Goal: Navigation & Orientation: Understand site structure

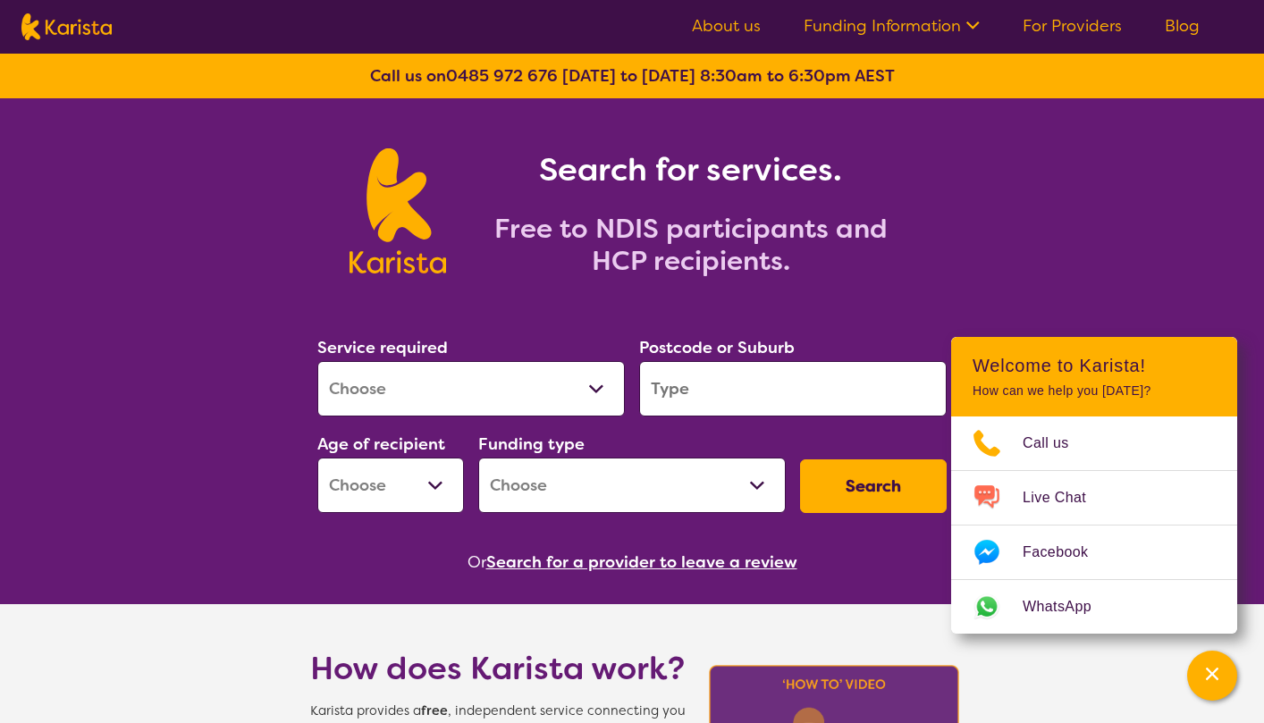
click at [1096, 29] on link "For Providers" at bounding box center [1072, 25] width 99 height 21
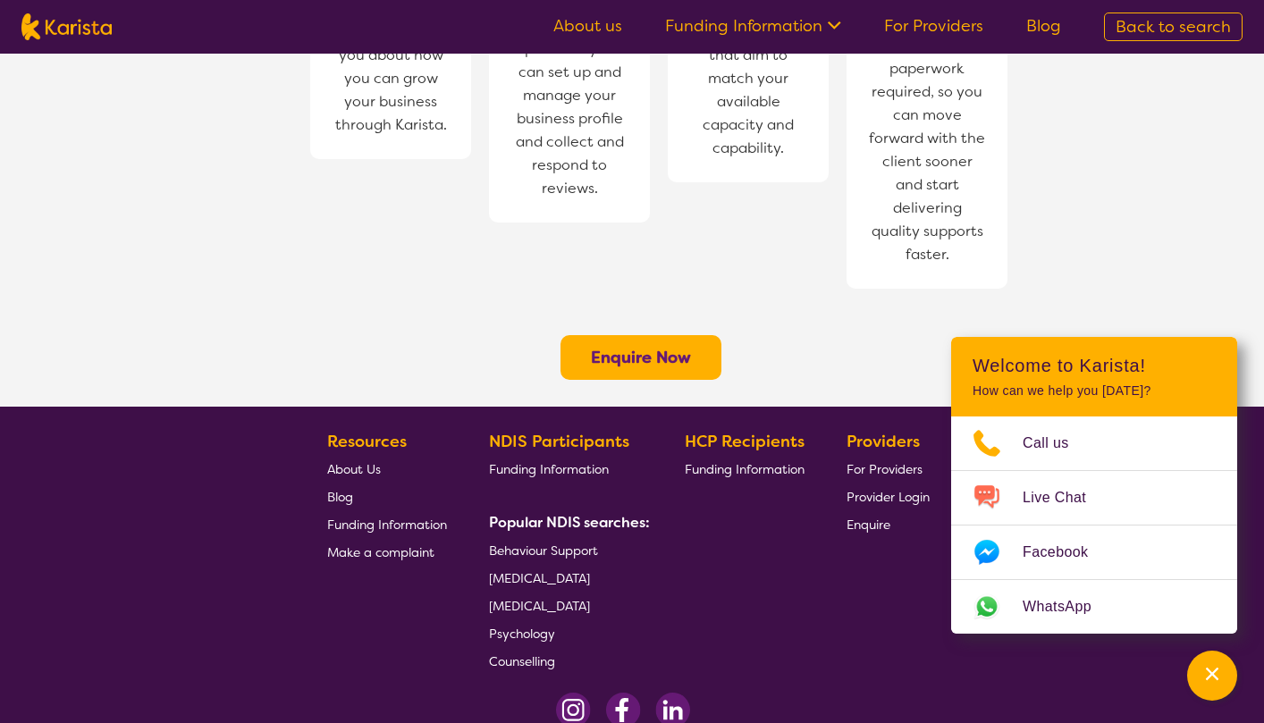
scroll to position [1435, 0]
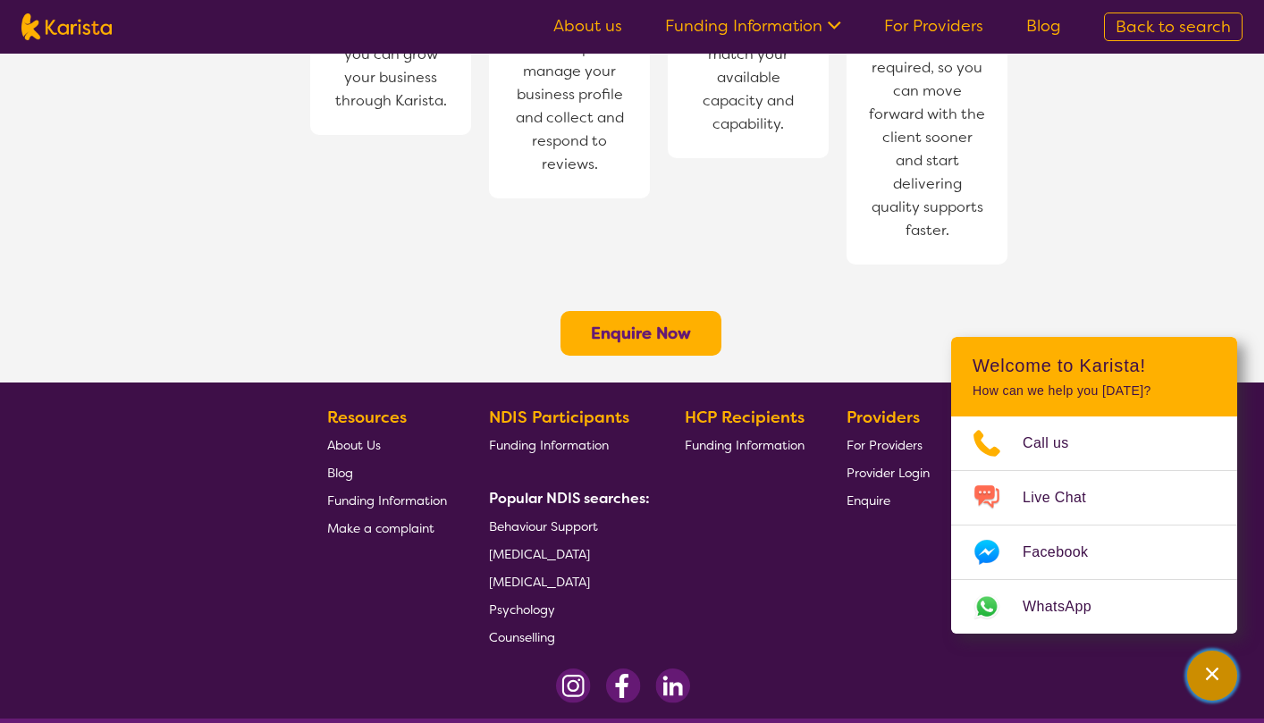
click at [1215, 678] on icon "Channel Menu" at bounding box center [1212, 674] width 18 height 18
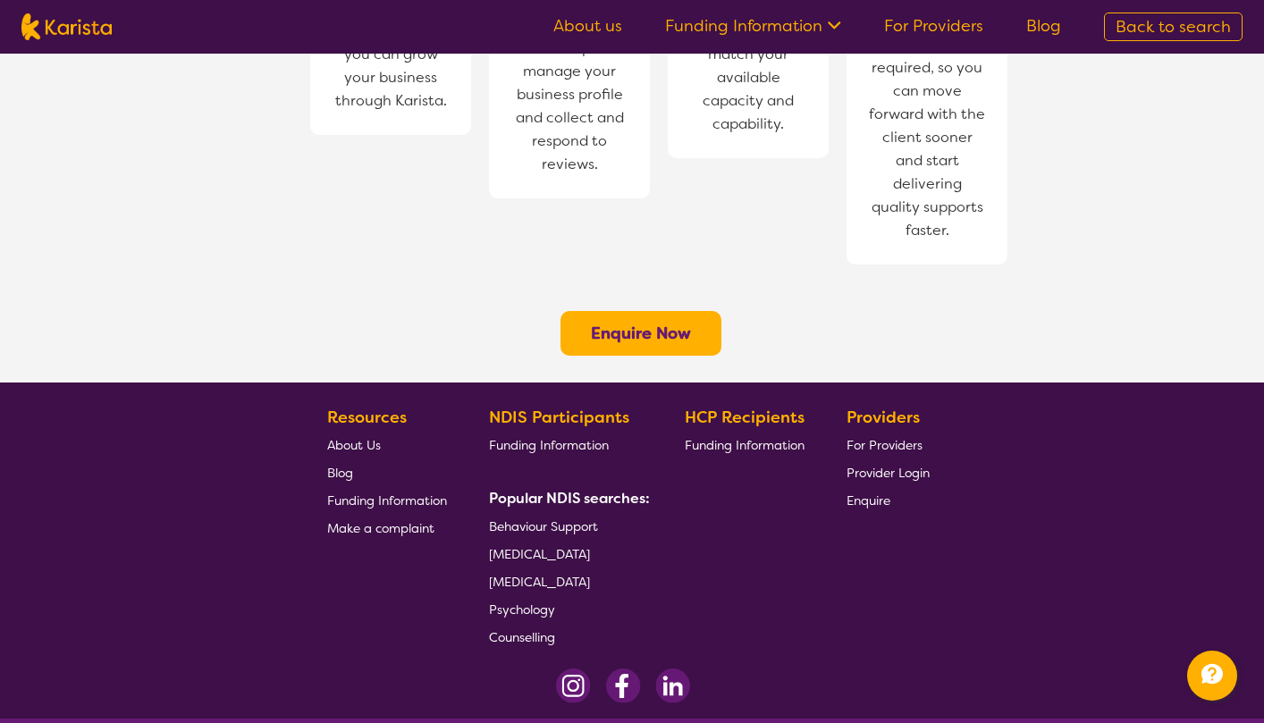
click at [901, 437] on span "For Providers" at bounding box center [884, 445] width 76 height 16
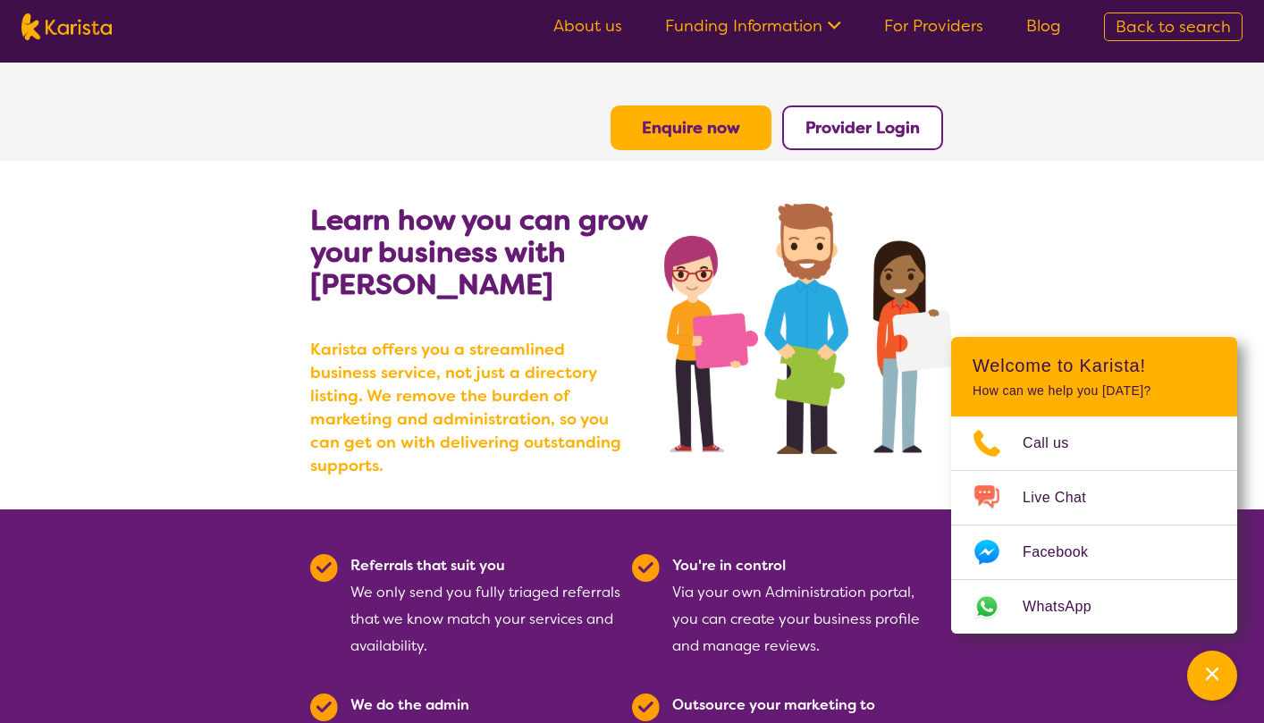
click at [598, 20] on link "About us" at bounding box center [587, 25] width 69 height 21
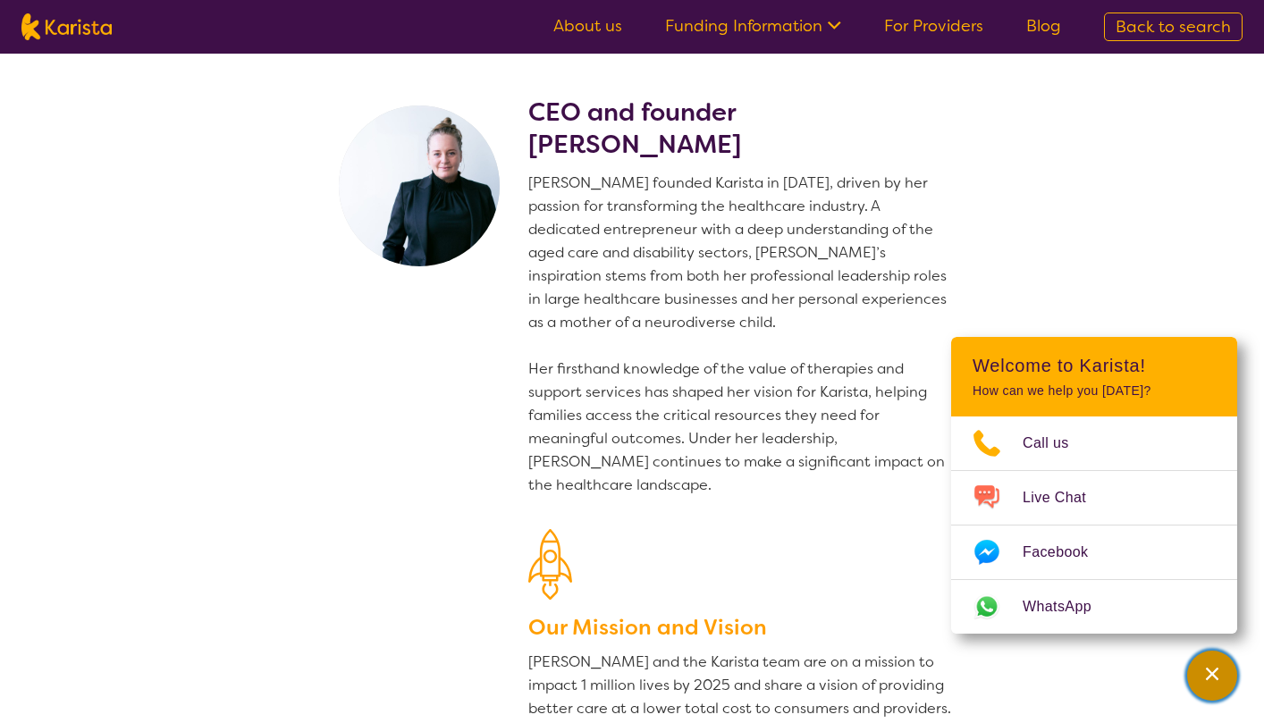
click at [1205, 678] on icon "Channel Menu" at bounding box center [1212, 674] width 18 height 18
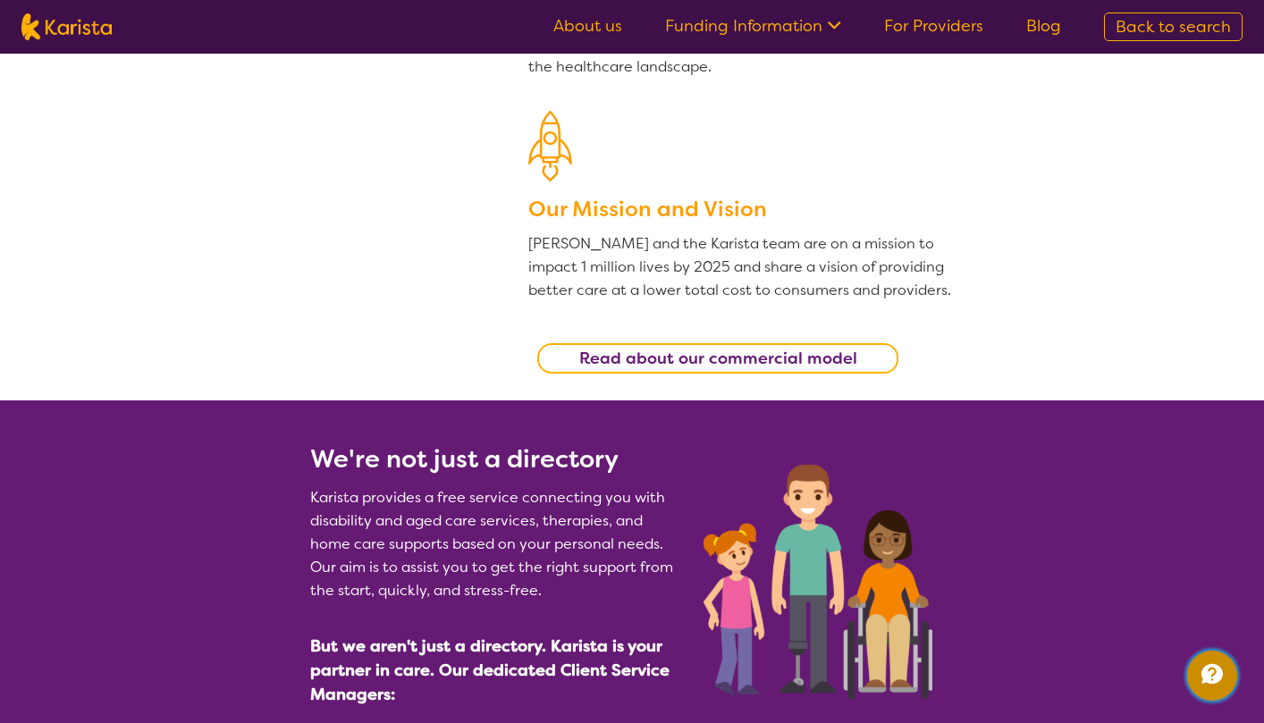
scroll to position [422, 0]
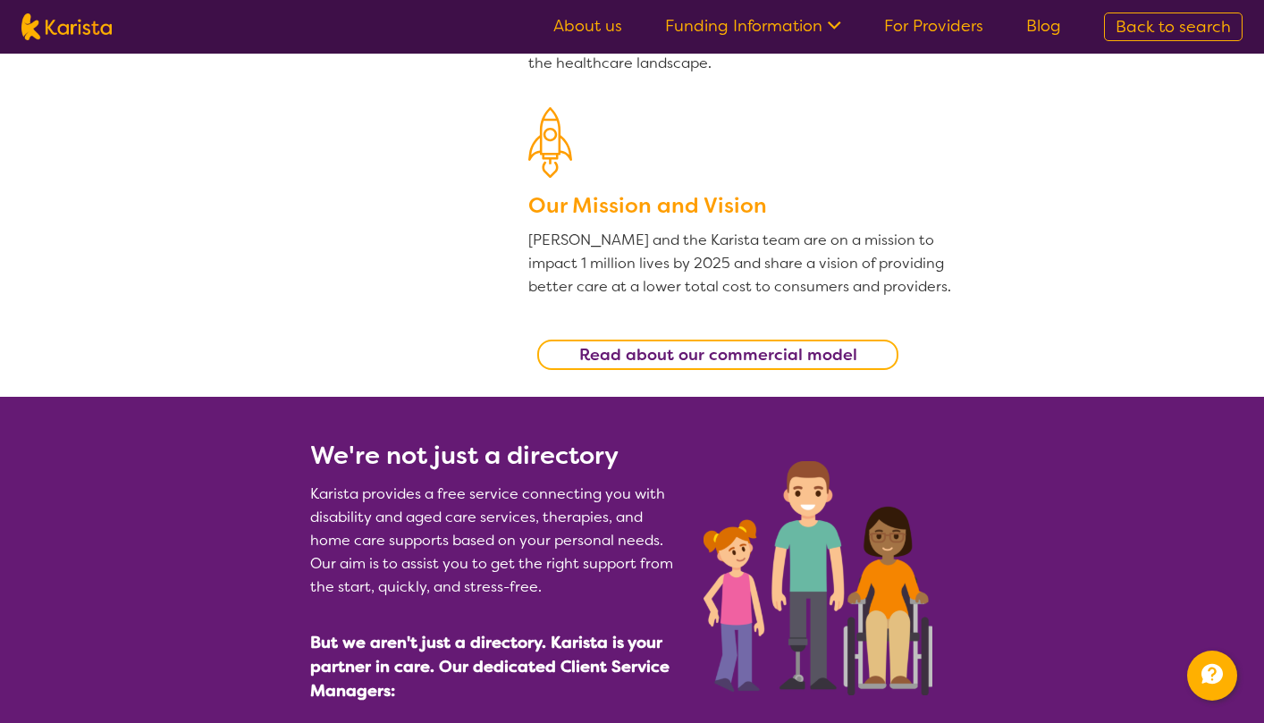
click at [783, 357] on b "Read about our commercial model" at bounding box center [718, 354] width 278 height 21
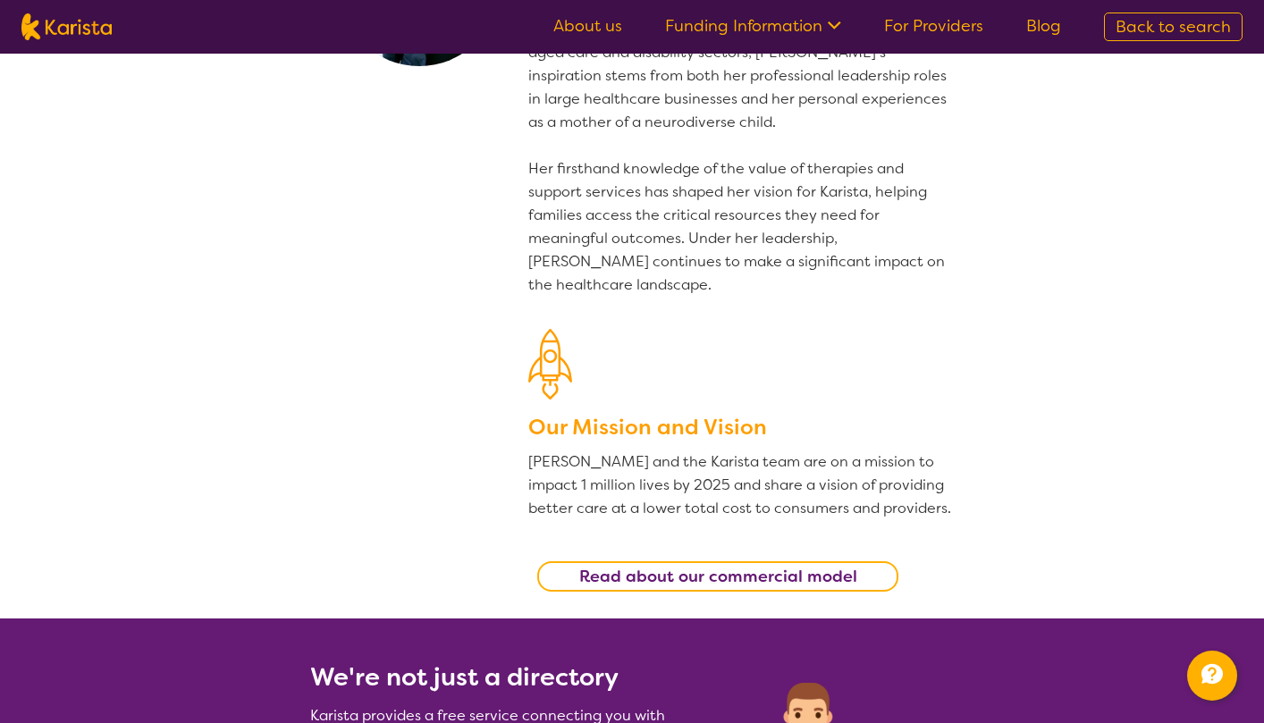
scroll to position [0, 0]
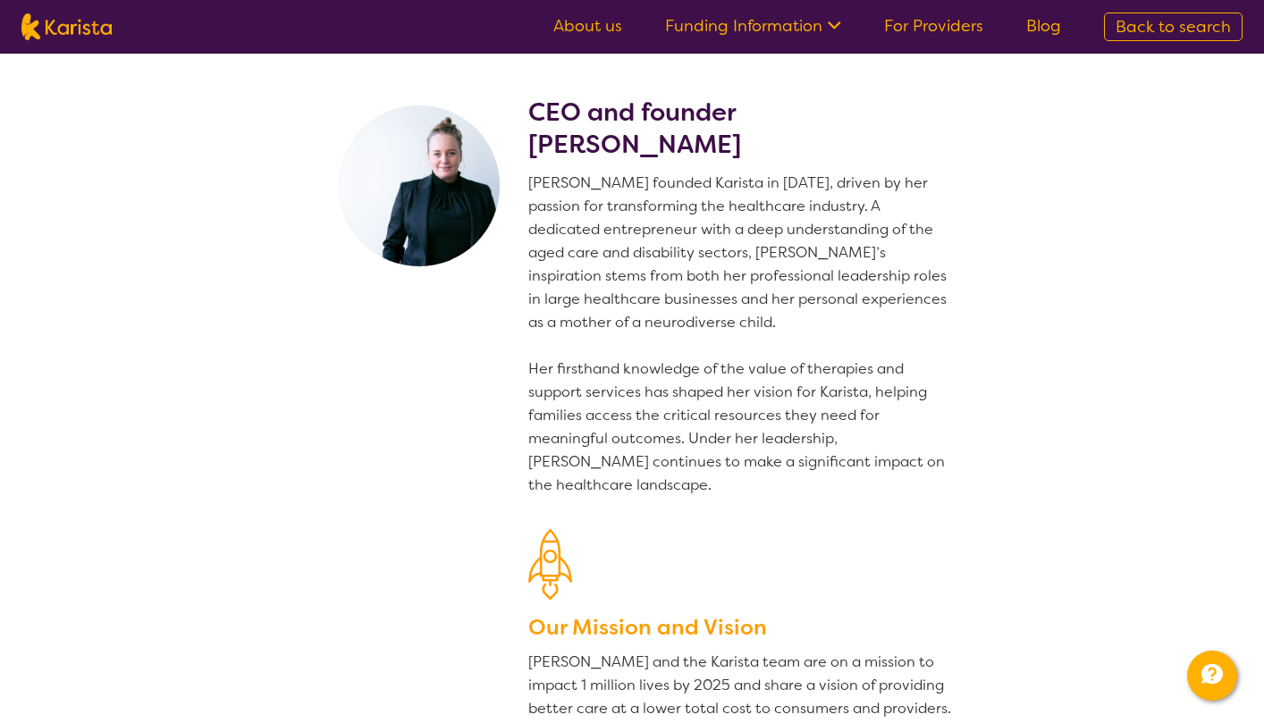
click at [837, 25] on icon at bounding box center [831, 23] width 19 height 19
